Goal: Task Accomplishment & Management: Use online tool/utility

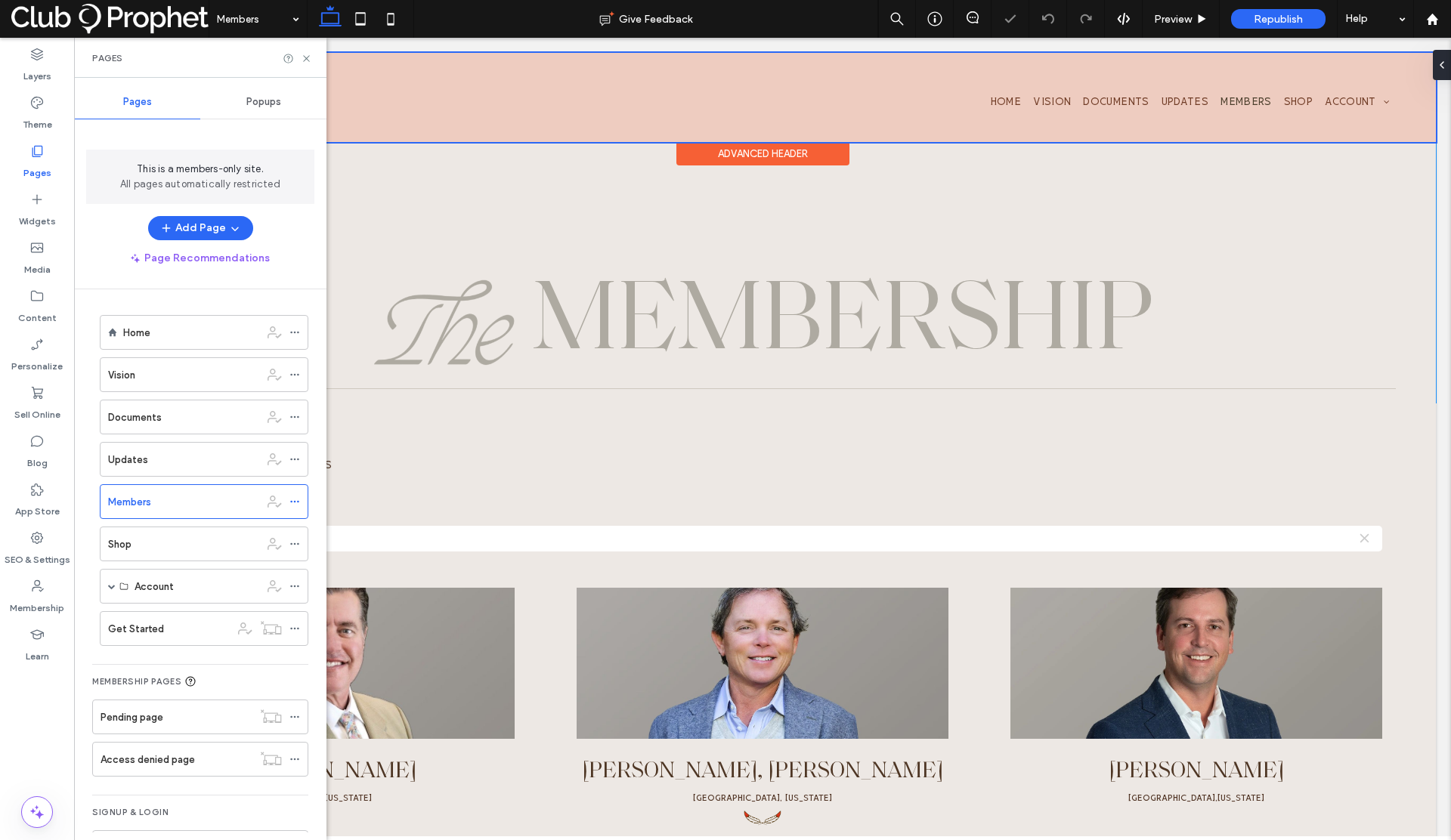
scroll to position [3, 0]
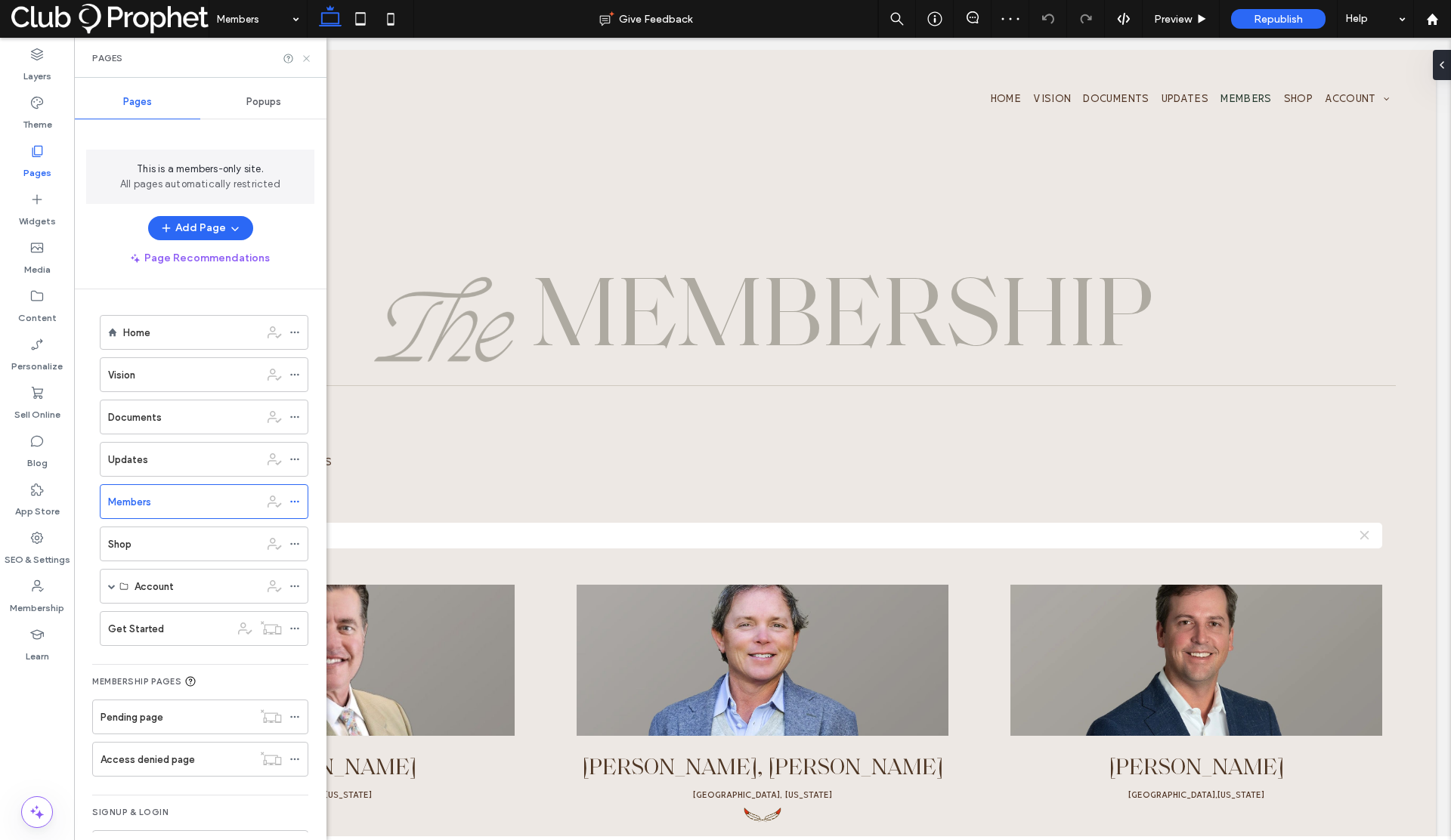
click at [308, 60] on use at bounding box center [306, 58] width 6 height 6
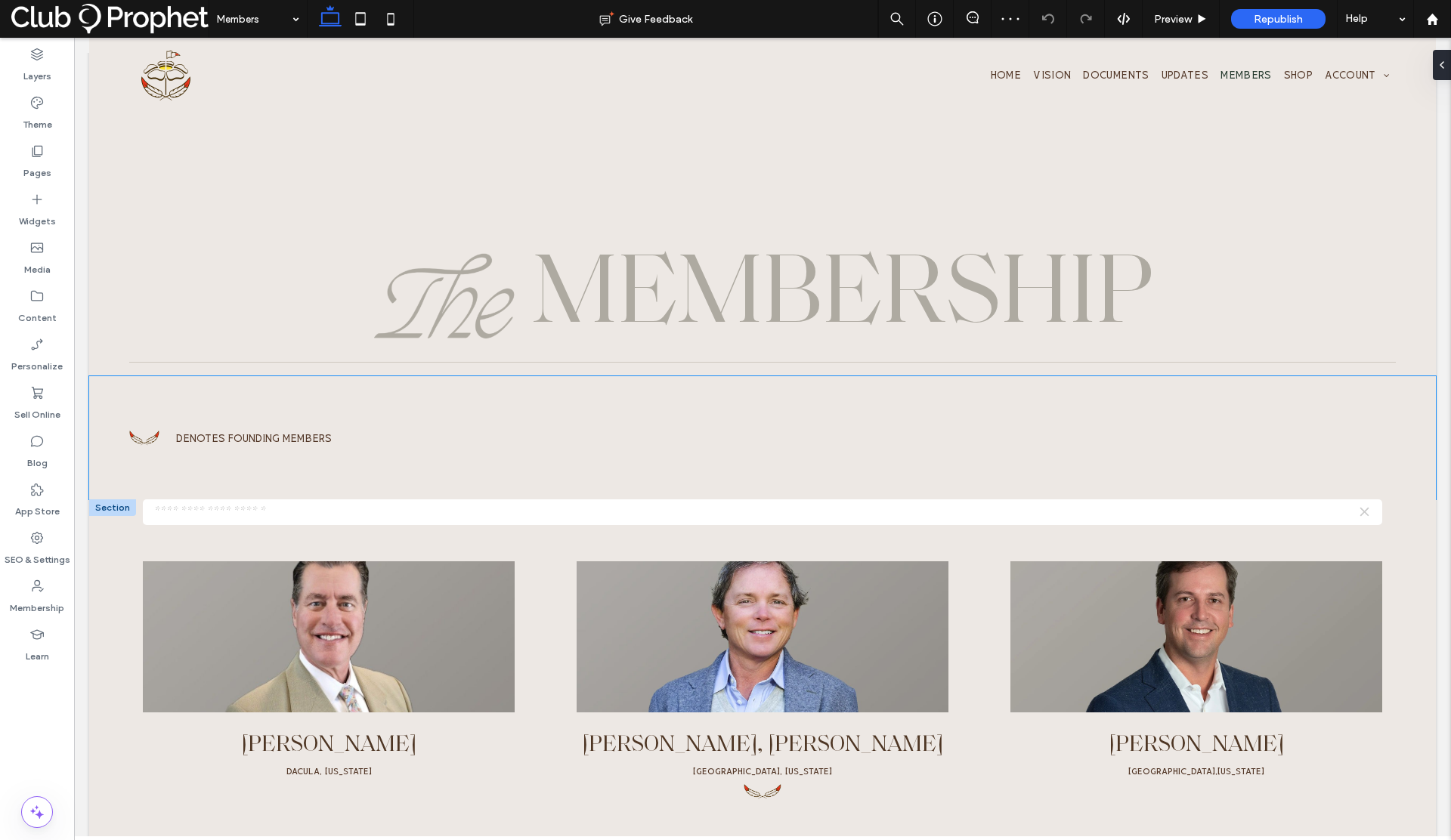
scroll to position [28, 0]
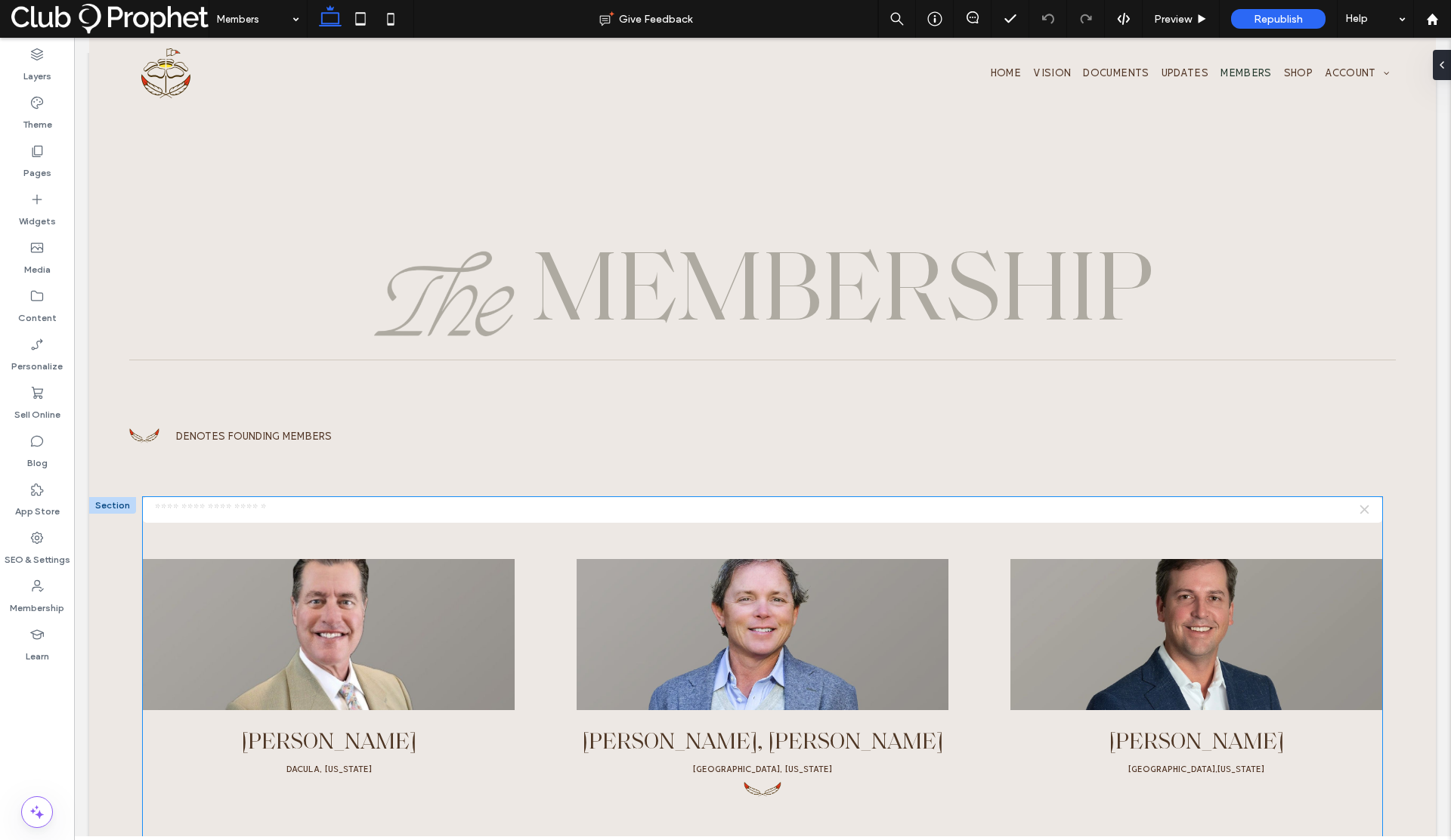
click at [329, 513] on input "text" at bounding box center [762, 510] width 1239 height 26
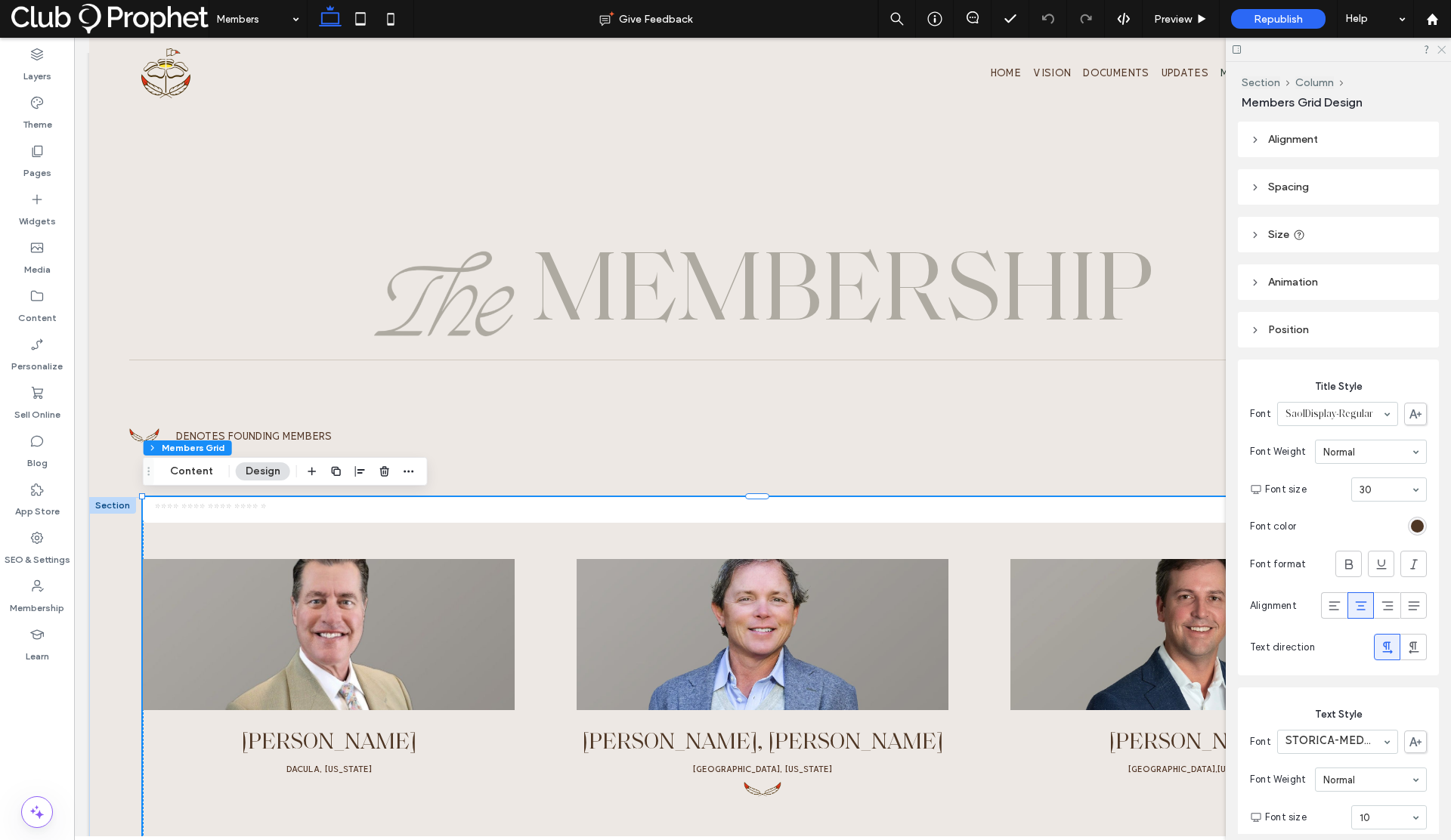
click at [1442, 48] on use at bounding box center [1441, 50] width 8 height 8
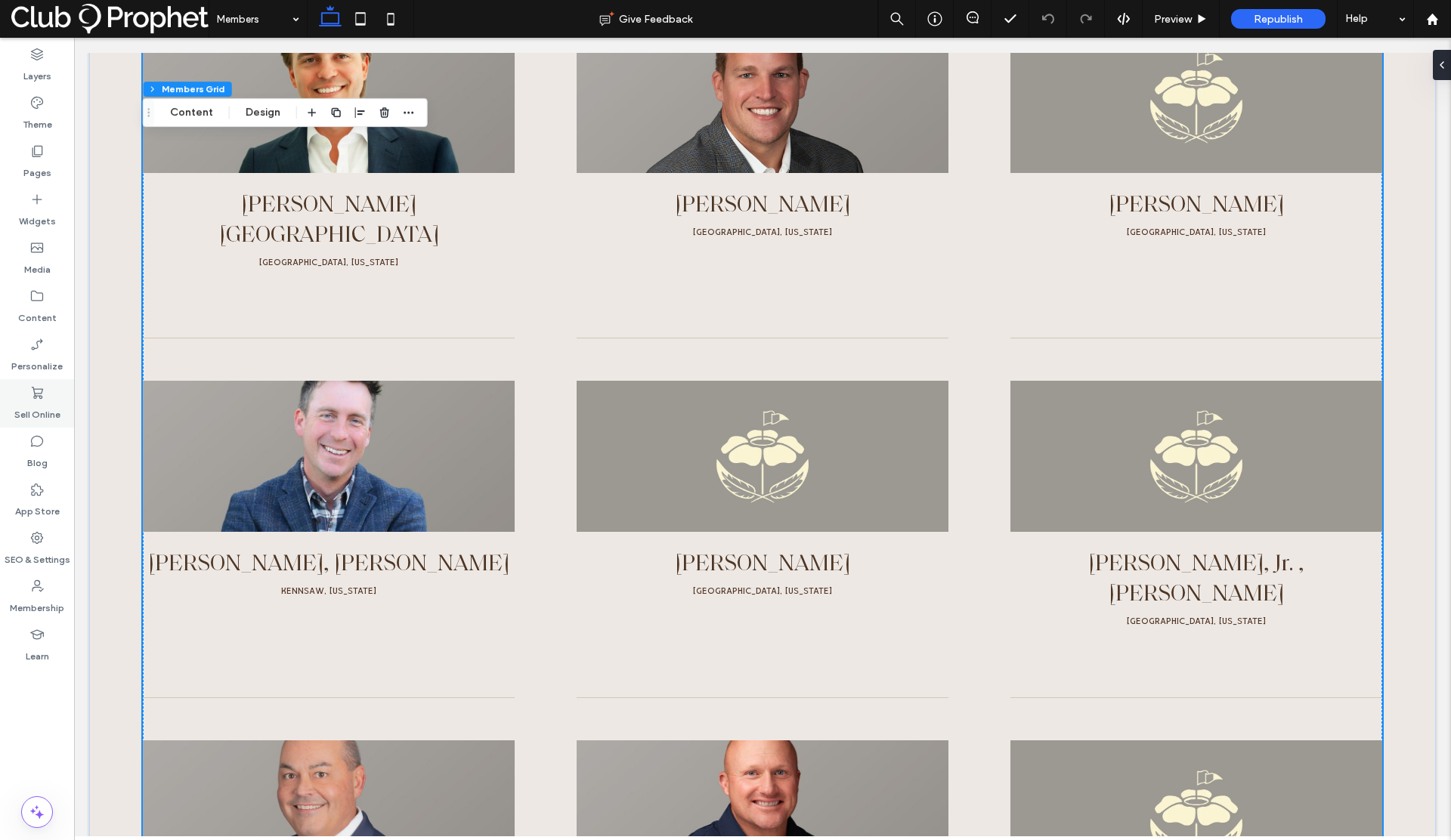
scroll to position [1554, 0]
click at [38, 355] on label "Personalize" at bounding box center [37, 363] width 51 height 21
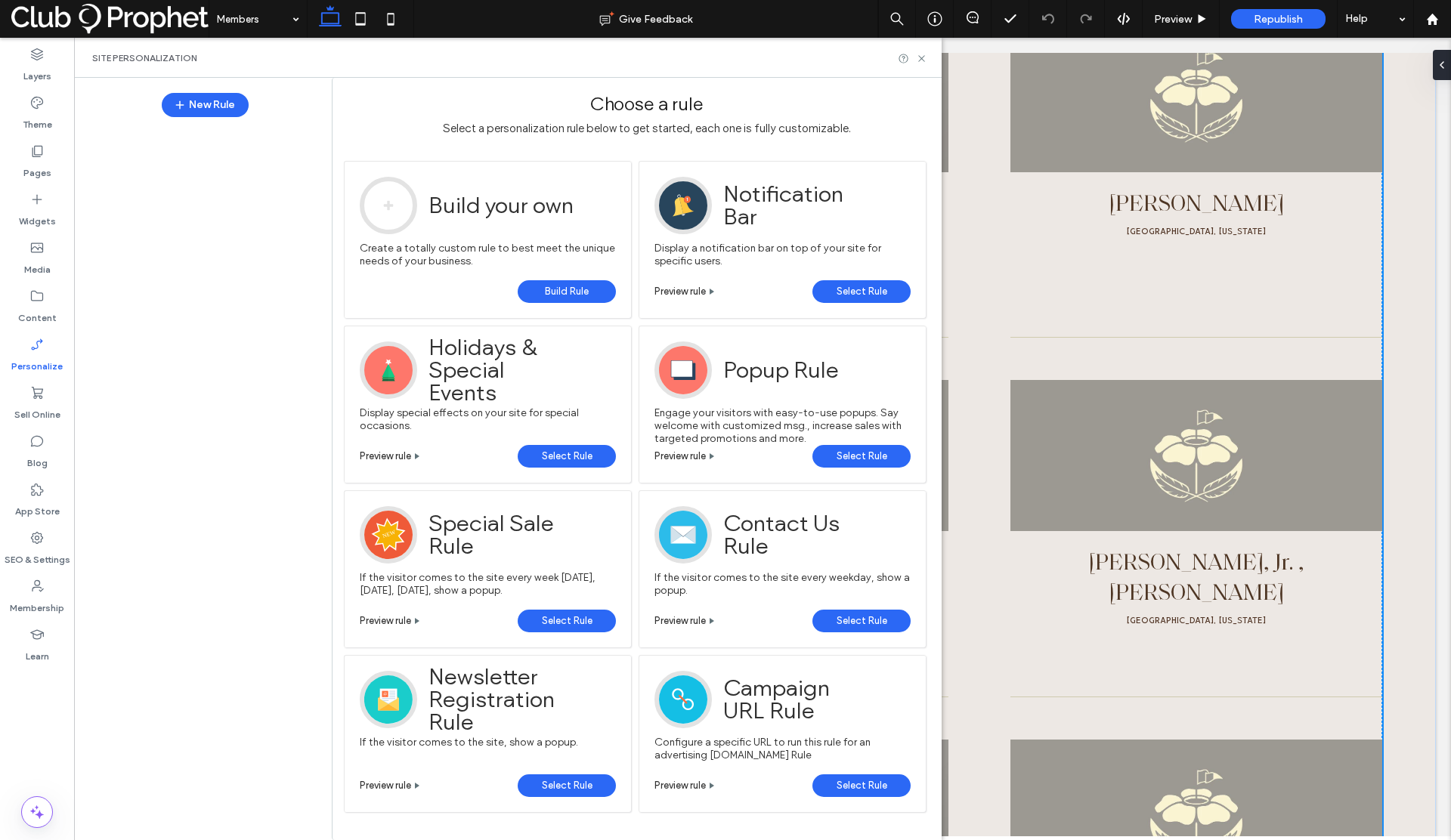
click at [560, 286] on span "Build Rule" at bounding box center [567, 292] width 44 height 23
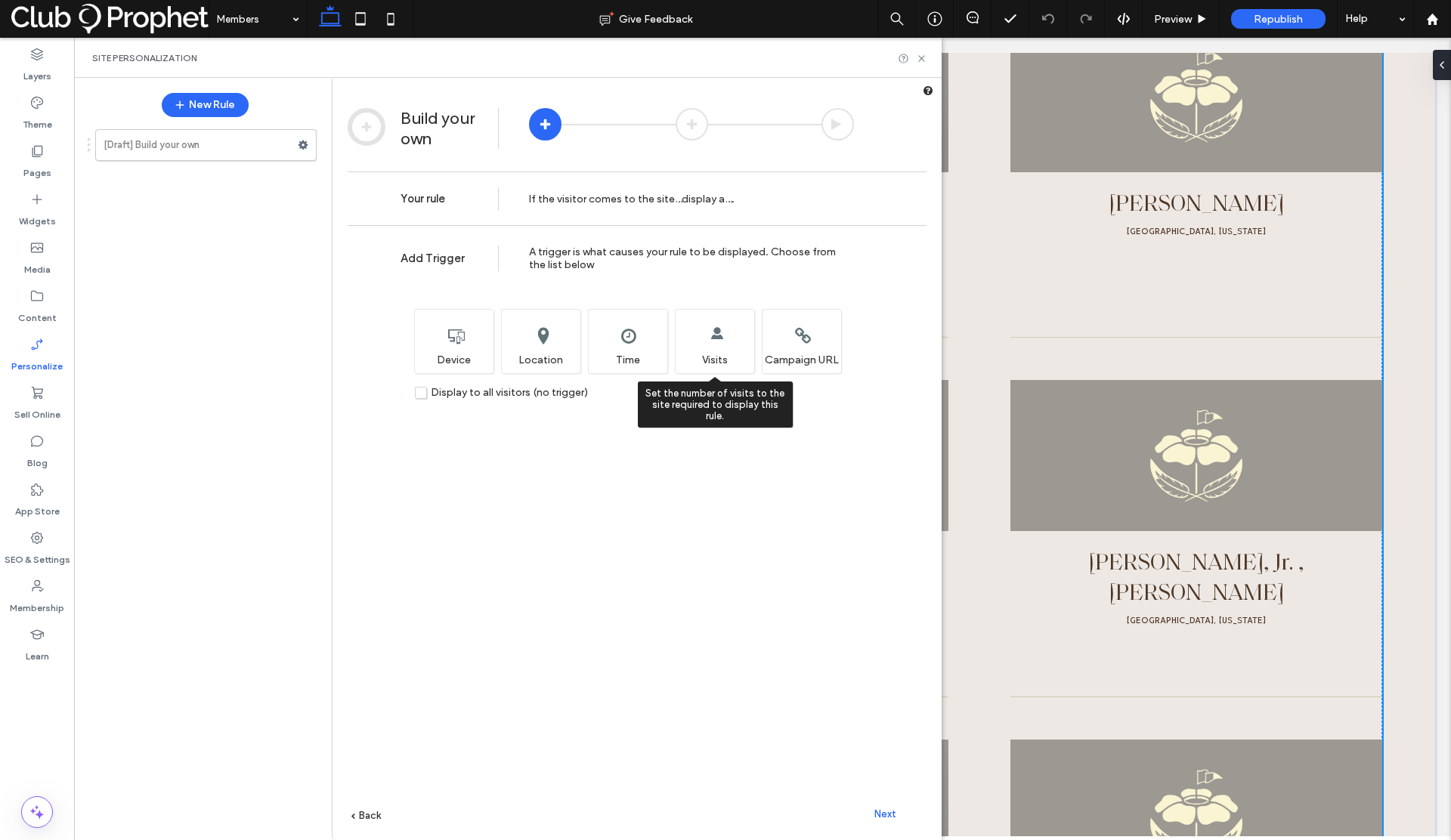
click at [705, 355] on div "Set the number of visits to the site required to display this rule. Visits" at bounding box center [715, 341] width 80 height 64
click at [884, 813] on span "Next" at bounding box center [885, 814] width 22 height 11
